Goal: Task Accomplishment & Management: Complete application form

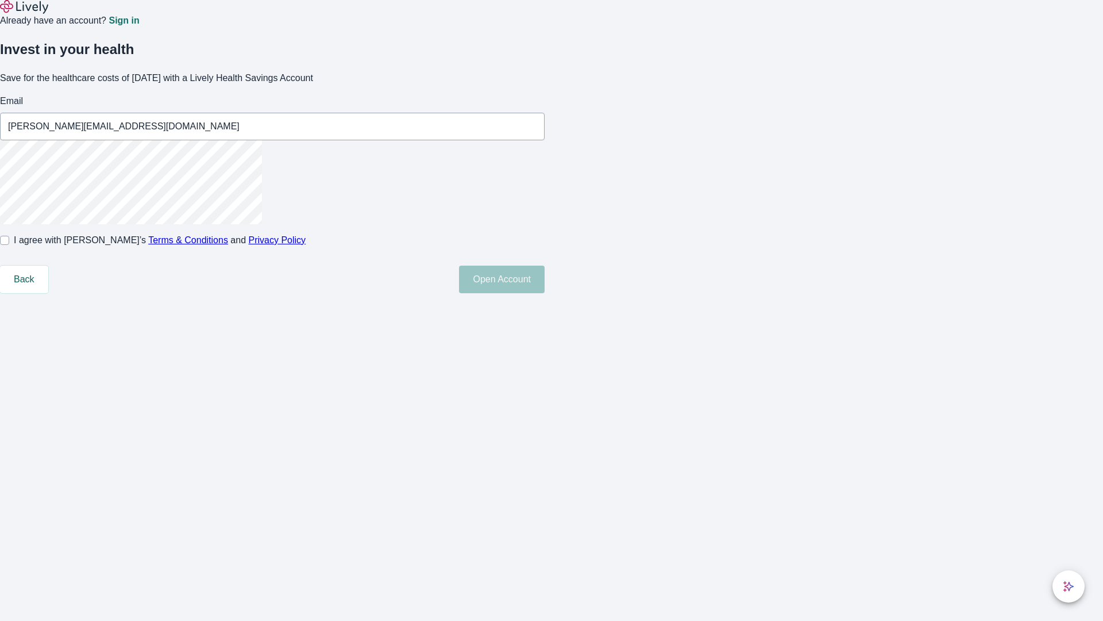
click at [9, 245] on input "I agree with Lively’s Terms & Conditions and Privacy Policy" at bounding box center [4, 240] width 9 height 9
checkbox input "true"
click at [545, 293] on button "Open Account" at bounding box center [502, 279] width 86 height 28
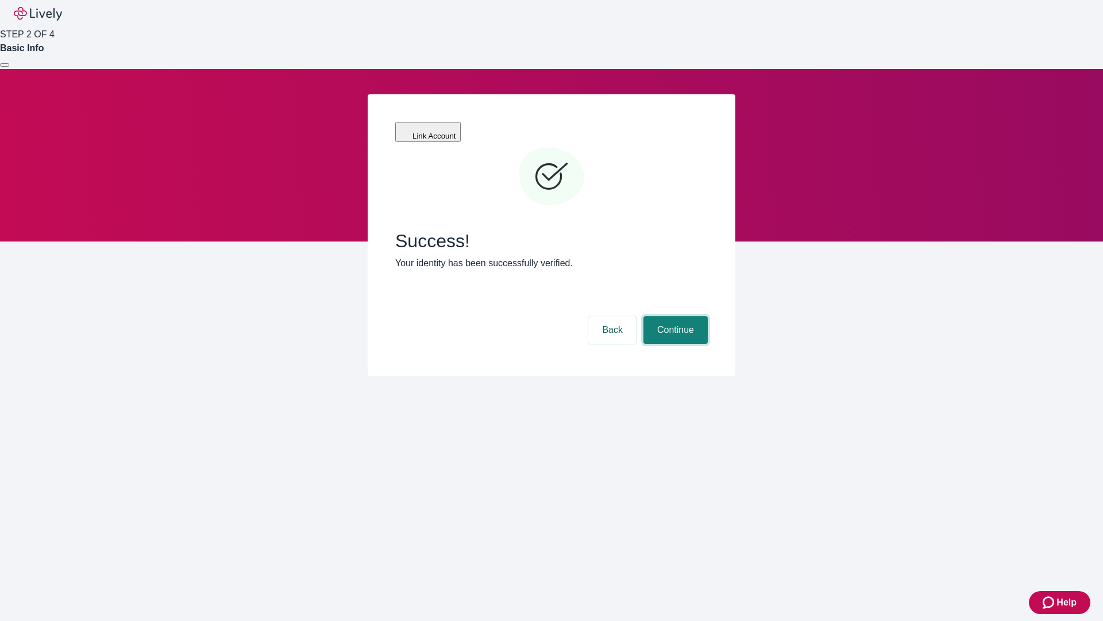
click at [674, 316] on button "Continue" at bounding box center [676, 330] width 64 height 28
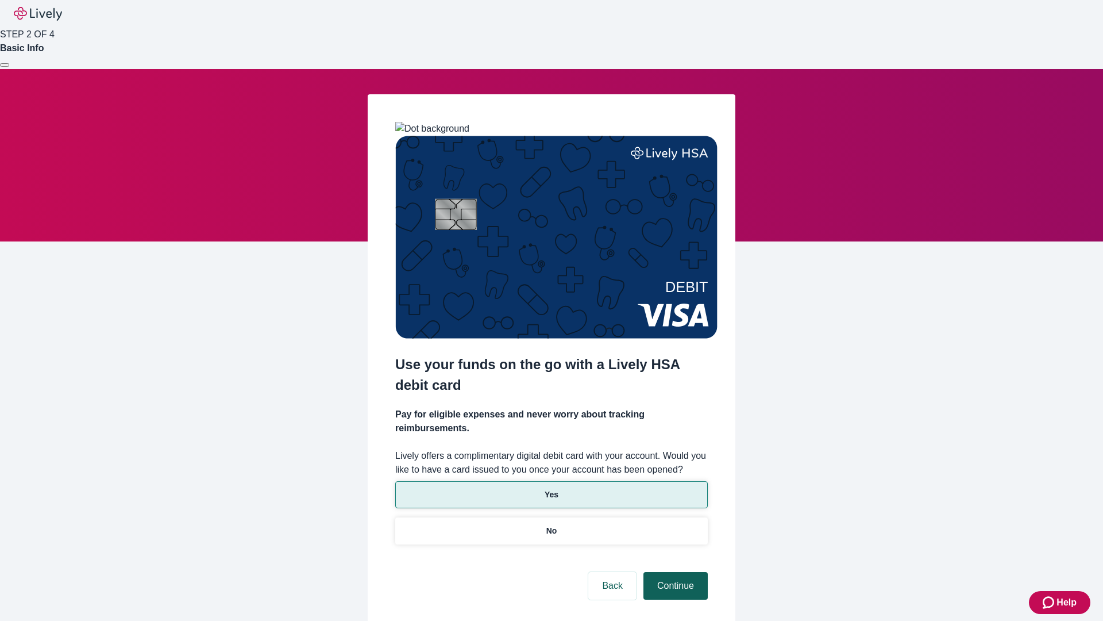
click at [551, 488] on p "Yes" at bounding box center [552, 494] width 14 height 12
click at [674, 572] on button "Continue" at bounding box center [676, 586] width 64 height 28
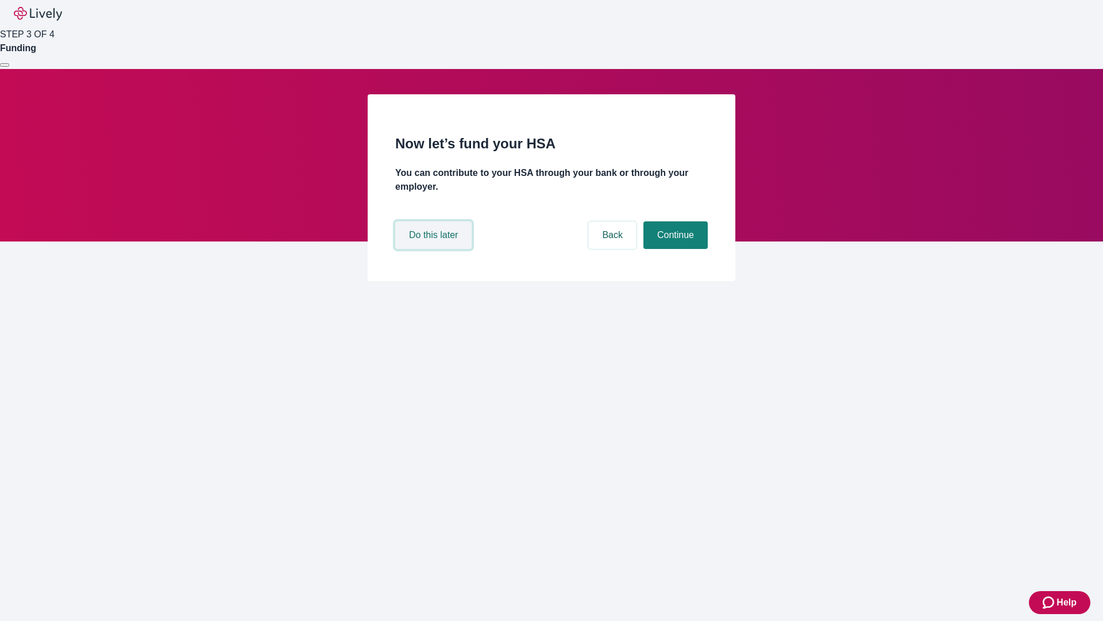
click at [435, 249] on button "Do this later" at bounding box center [433, 235] width 76 height 28
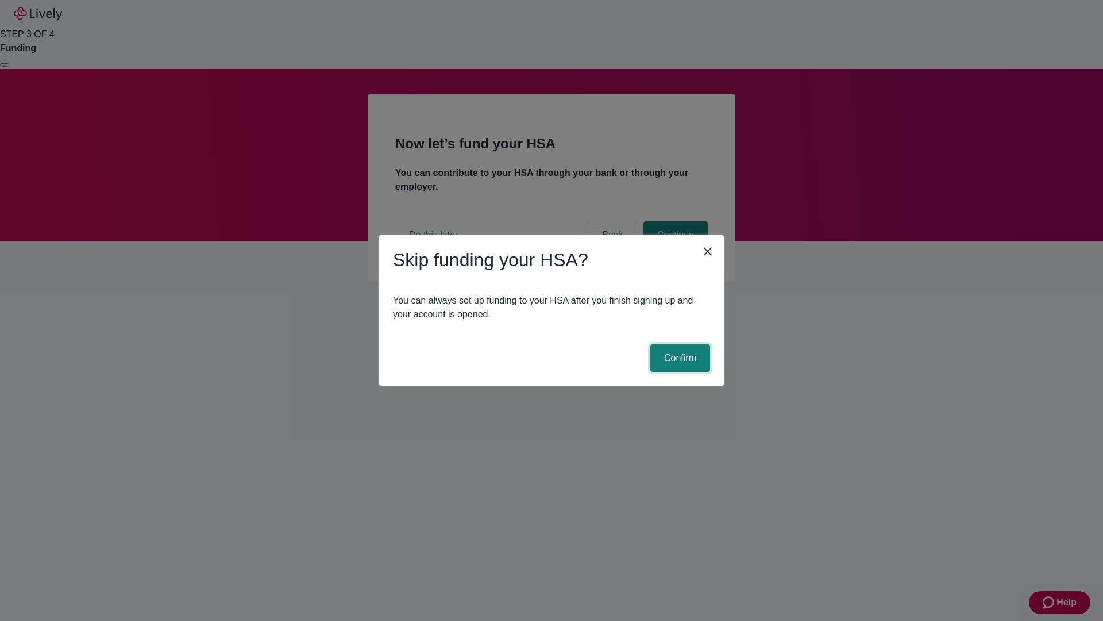
click at [679, 358] on button "Confirm" at bounding box center [680, 358] width 60 height 28
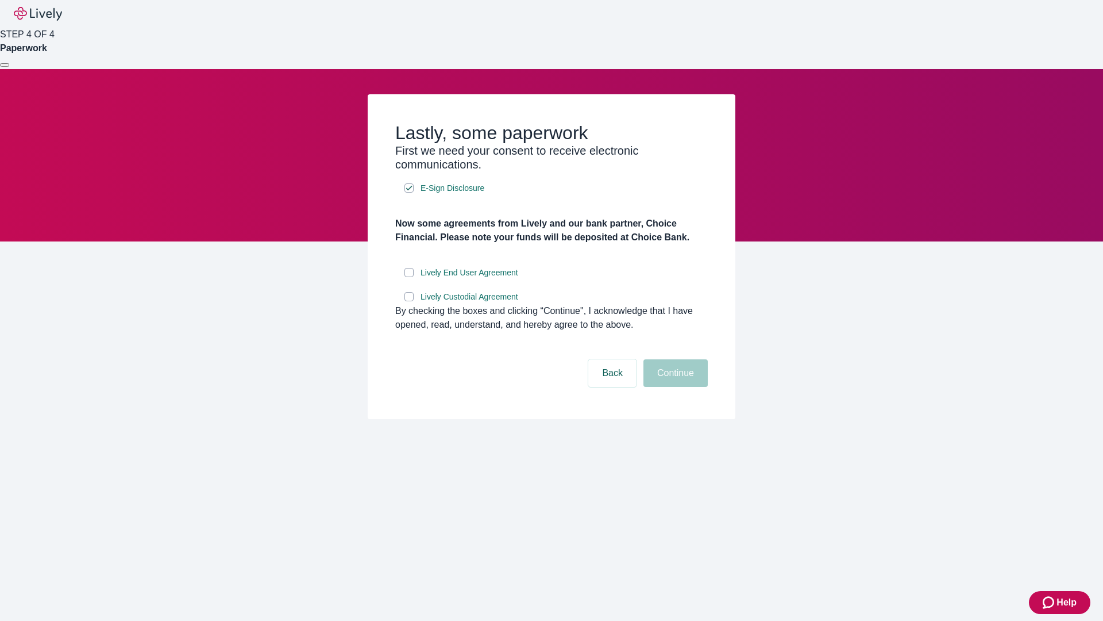
click at [409, 277] on input "Lively End User Agreement" at bounding box center [409, 272] width 9 height 9
checkbox input "true"
click at [409, 301] on input "Lively Custodial Agreement" at bounding box center [409, 296] width 9 height 9
checkbox input "true"
click at [674, 387] on button "Continue" at bounding box center [676, 373] width 64 height 28
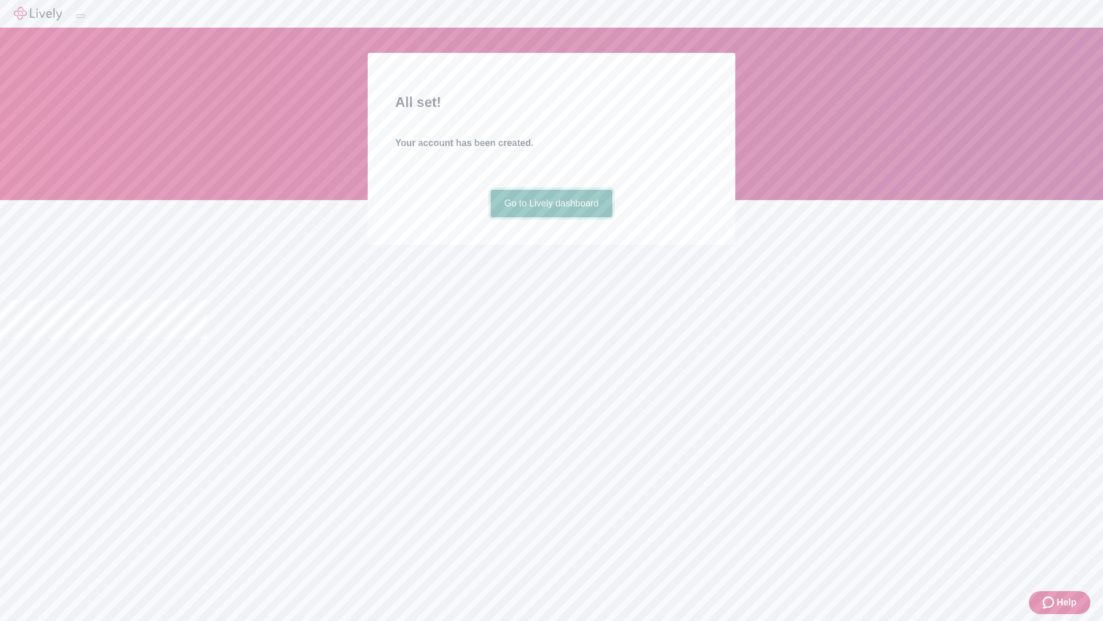
click at [551, 217] on link "Go to Lively dashboard" at bounding box center [552, 204] width 122 height 28
